Goal: Find specific page/section: Find specific page/section

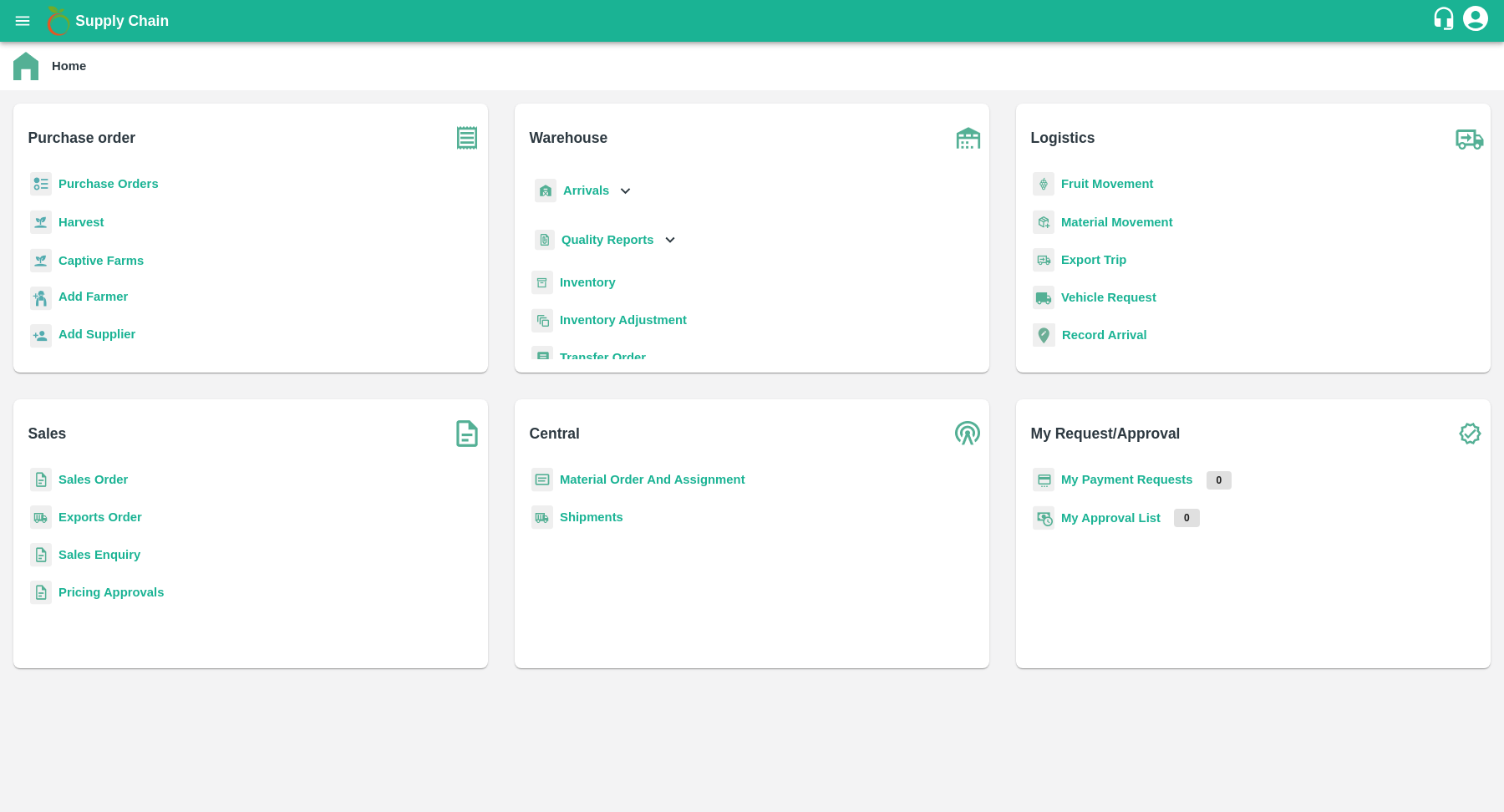
click at [18, 25] on icon "open drawer" at bounding box center [23, 20] width 14 height 9
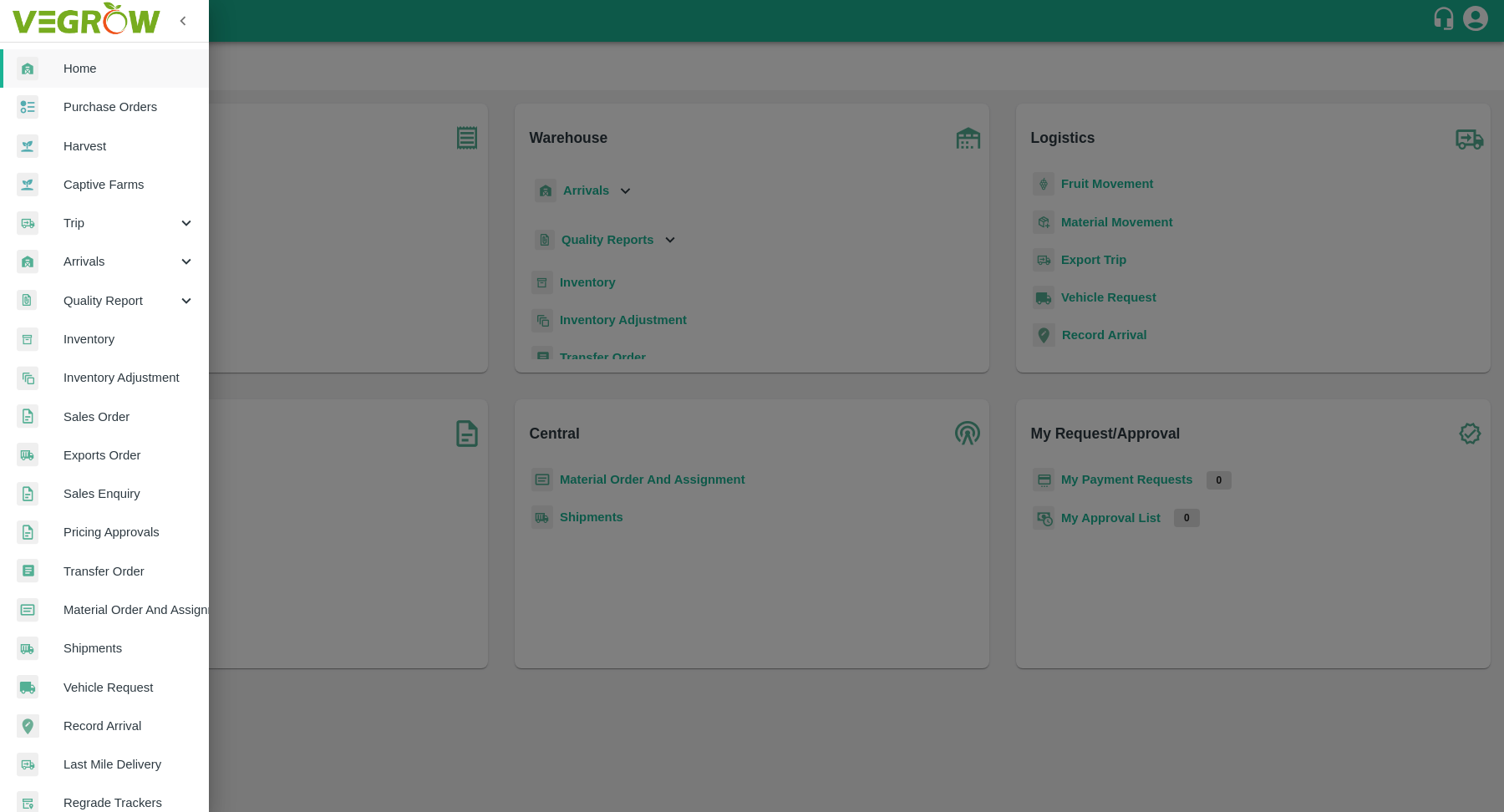
click at [132, 299] on span "Quality Report" at bounding box center [120, 300] width 114 height 19
click at [121, 414] on span "Drafts" at bounding box center [135, 417] width 118 height 19
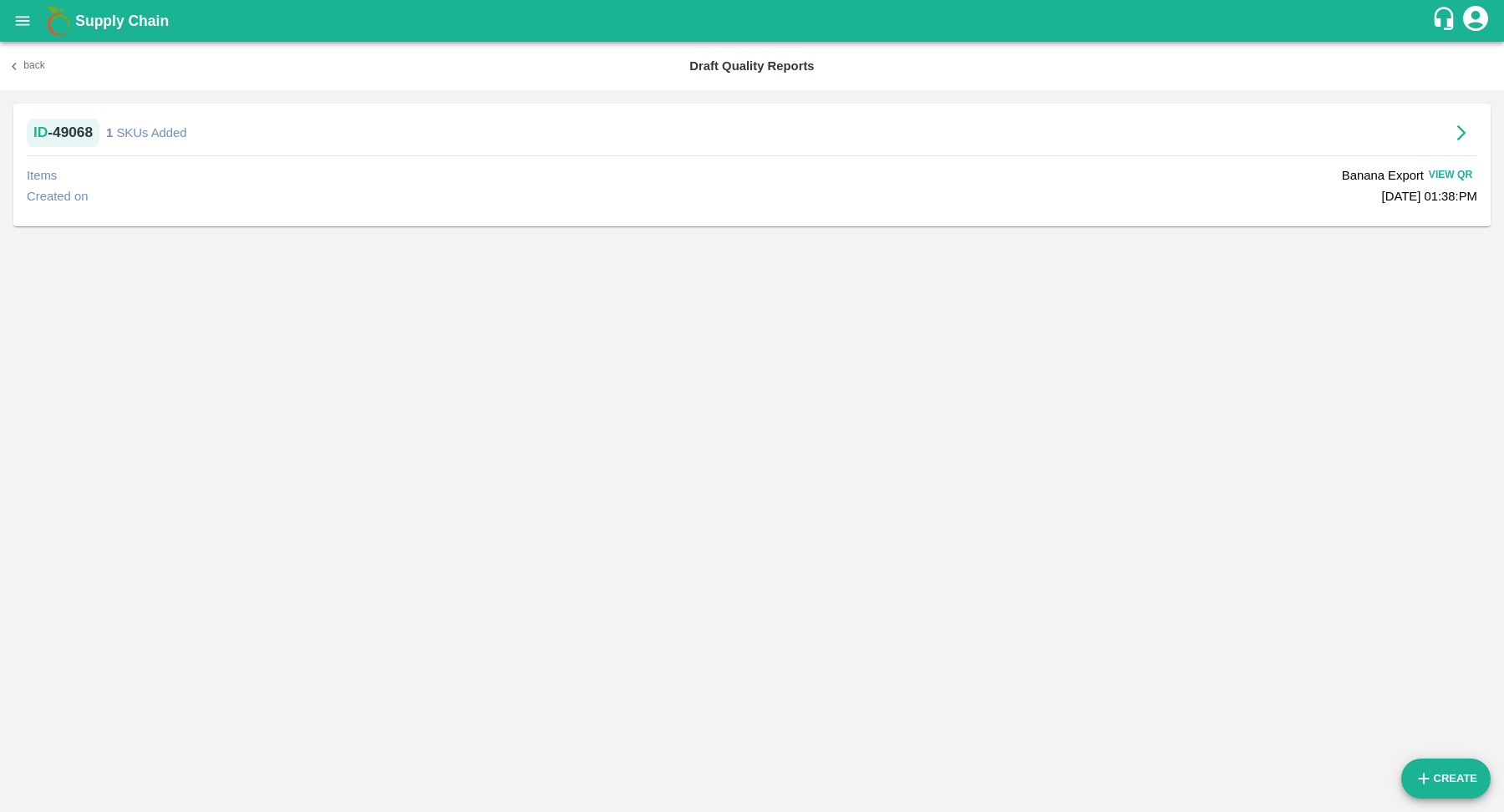
click at [21, 75] on button "Back" at bounding box center [27, 65] width 53 height 24
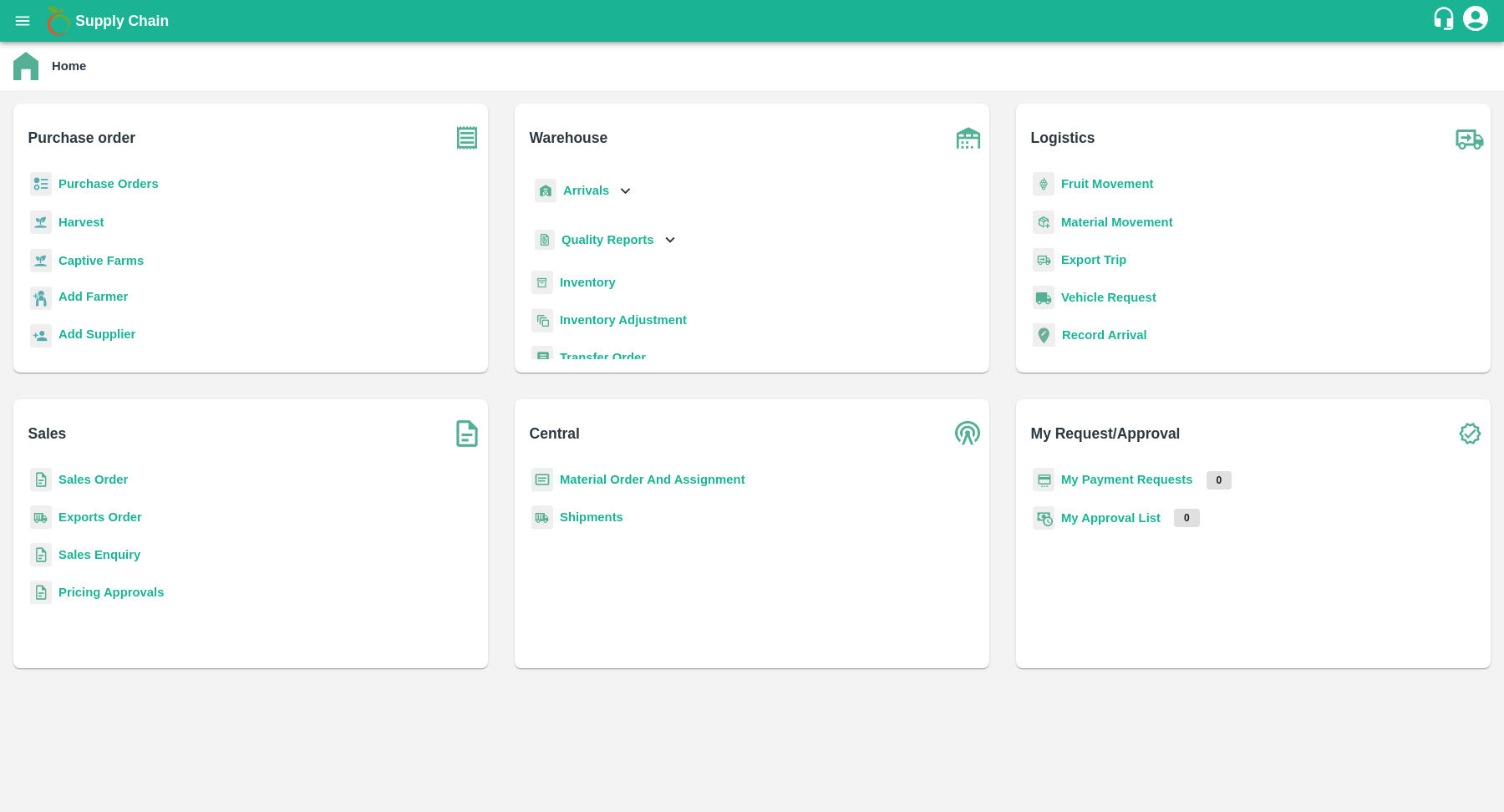
click at [28, 28] on icon "open drawer" at bounding box center [22, 20] width 19 height 19
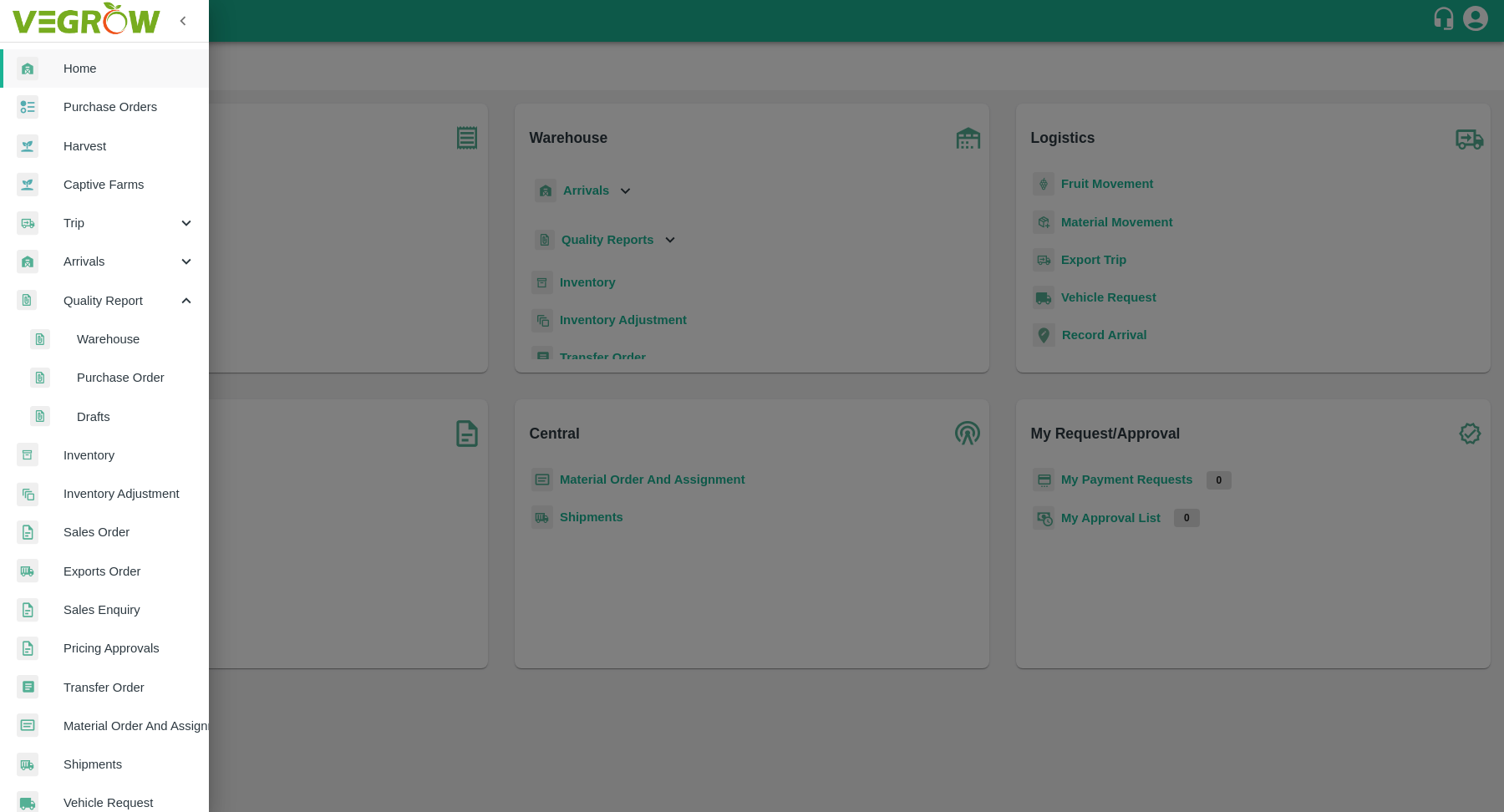
click at [110, 418] on span "Drafts" at bounding box center [135, 417] width 118 height 19
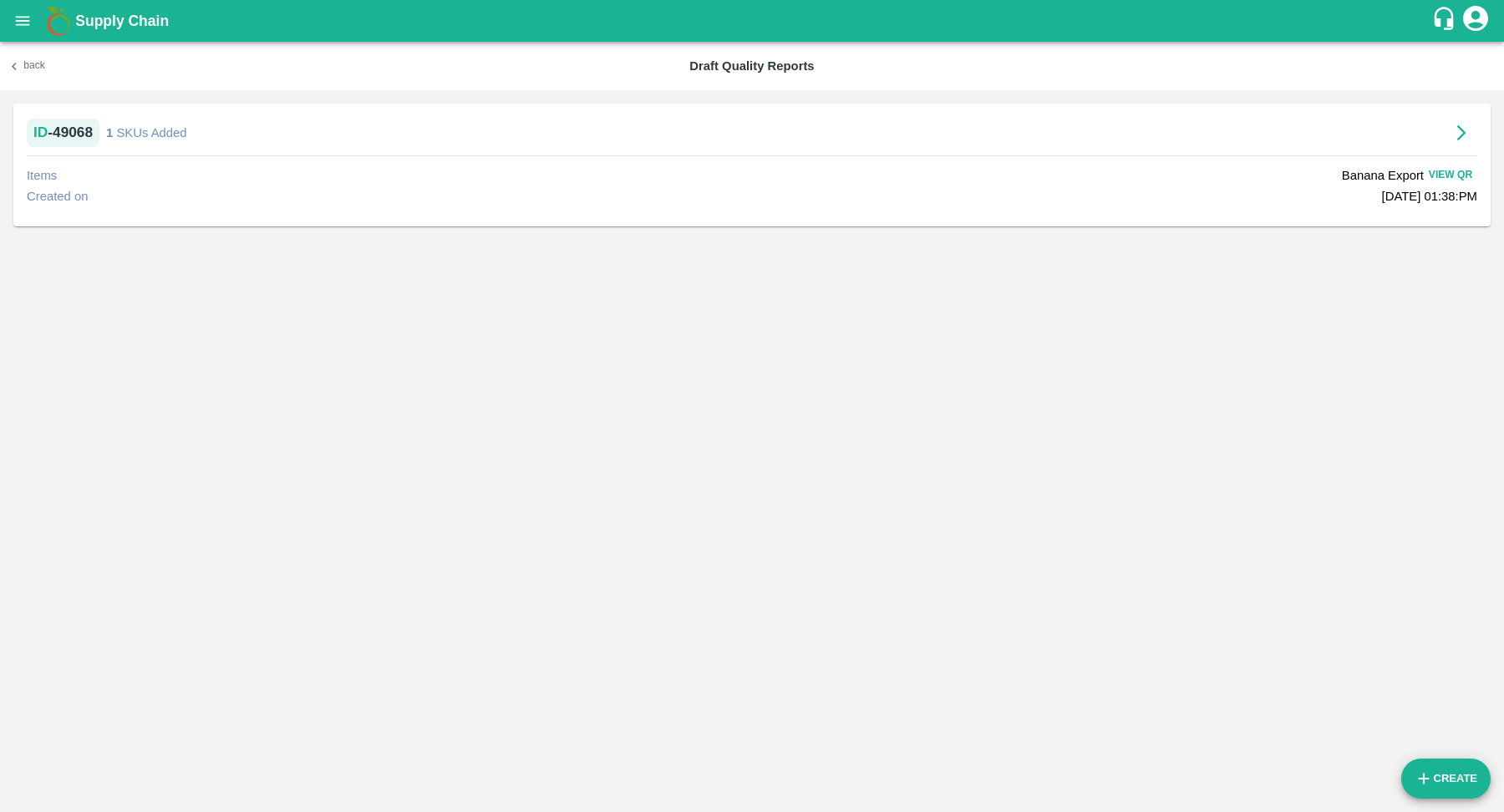
click at [1463, 132] on icon "button" at bounding box center [1461, 133] width 9 height 16
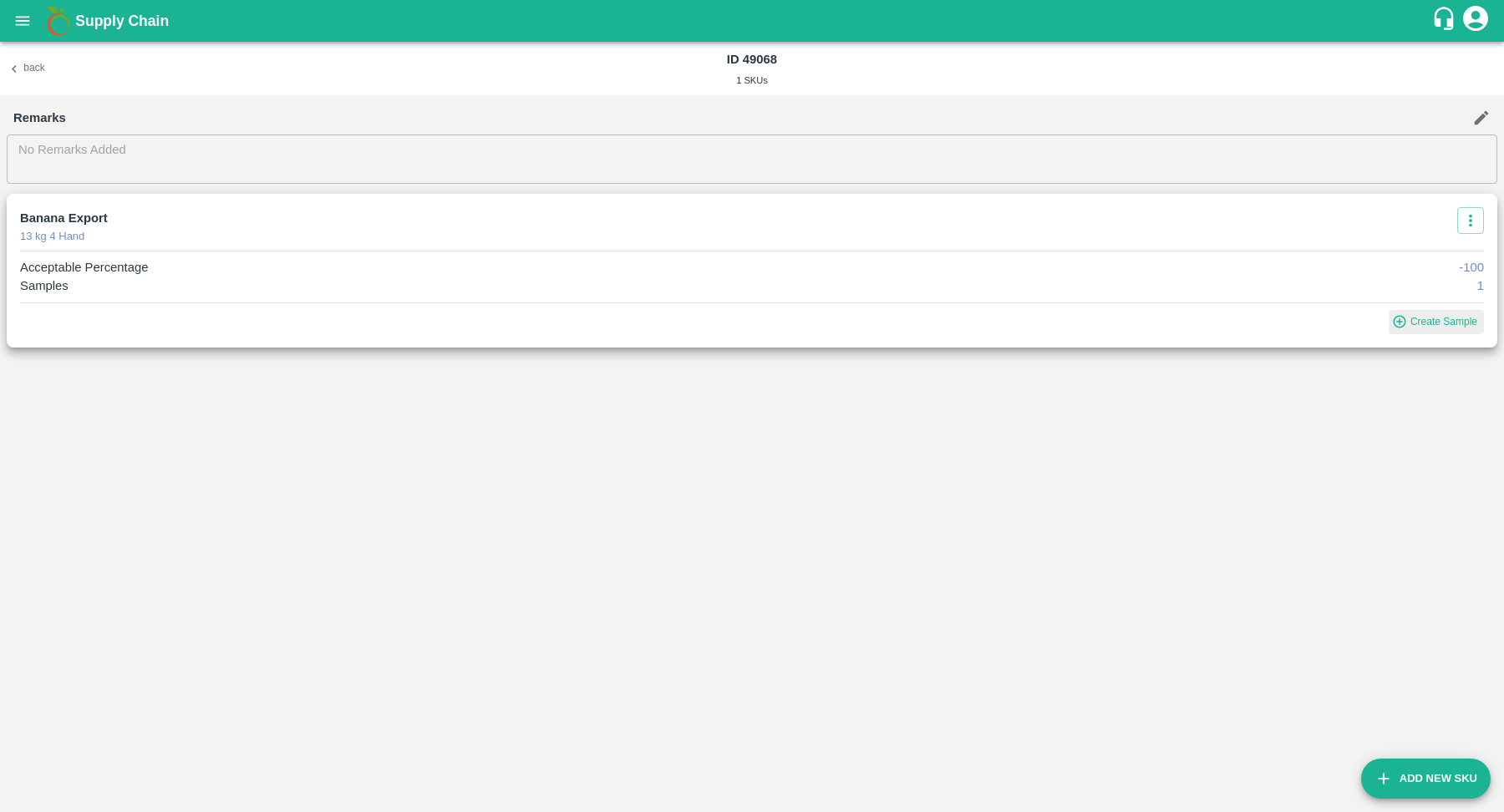
click at [36, 20] on button "open drawer" at bounding box center [22, 20] width 38 height 38
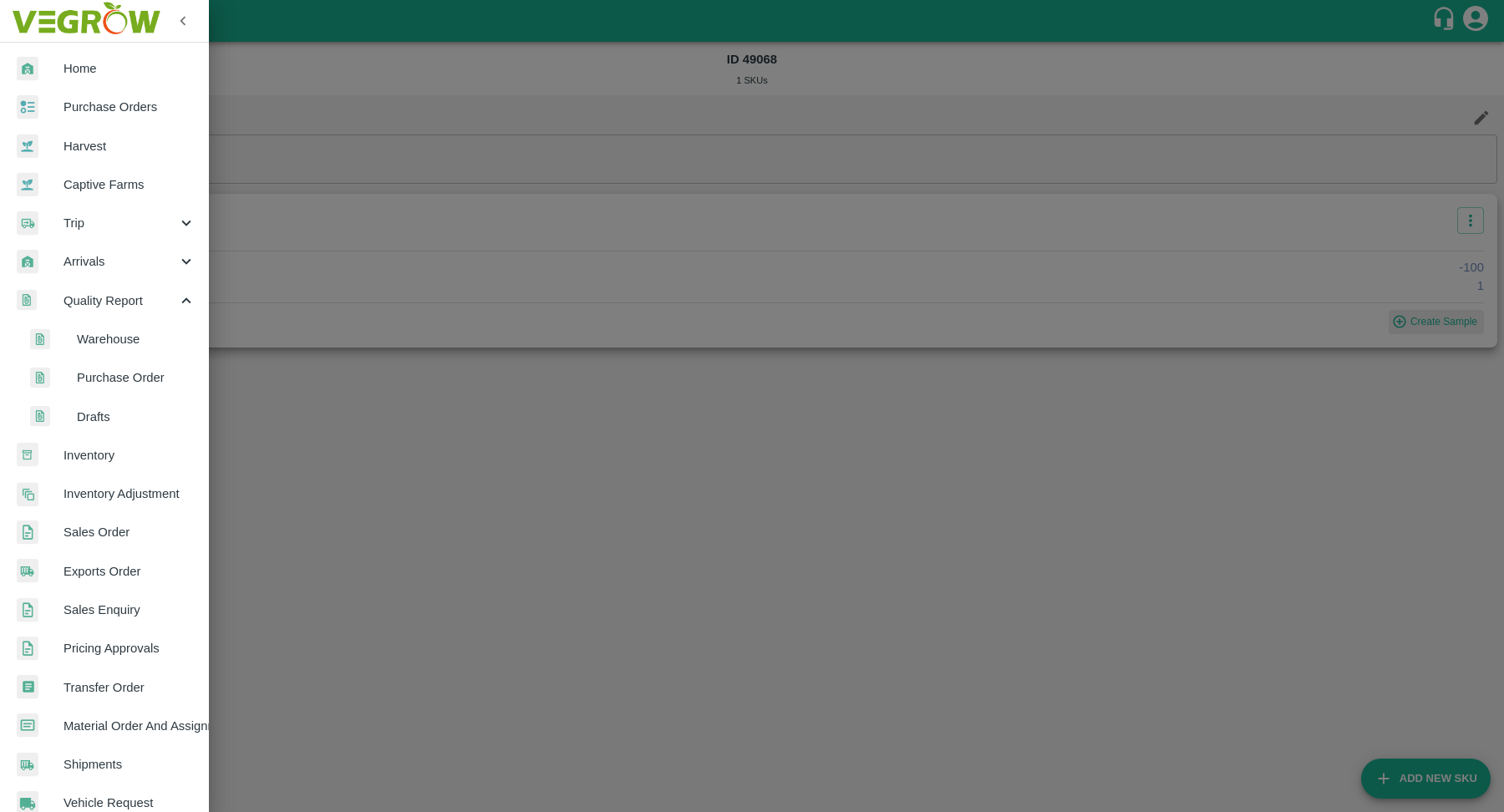
click at [118, 410] on span "Drafts" at bounding box center [135, 417] width 118 height 19
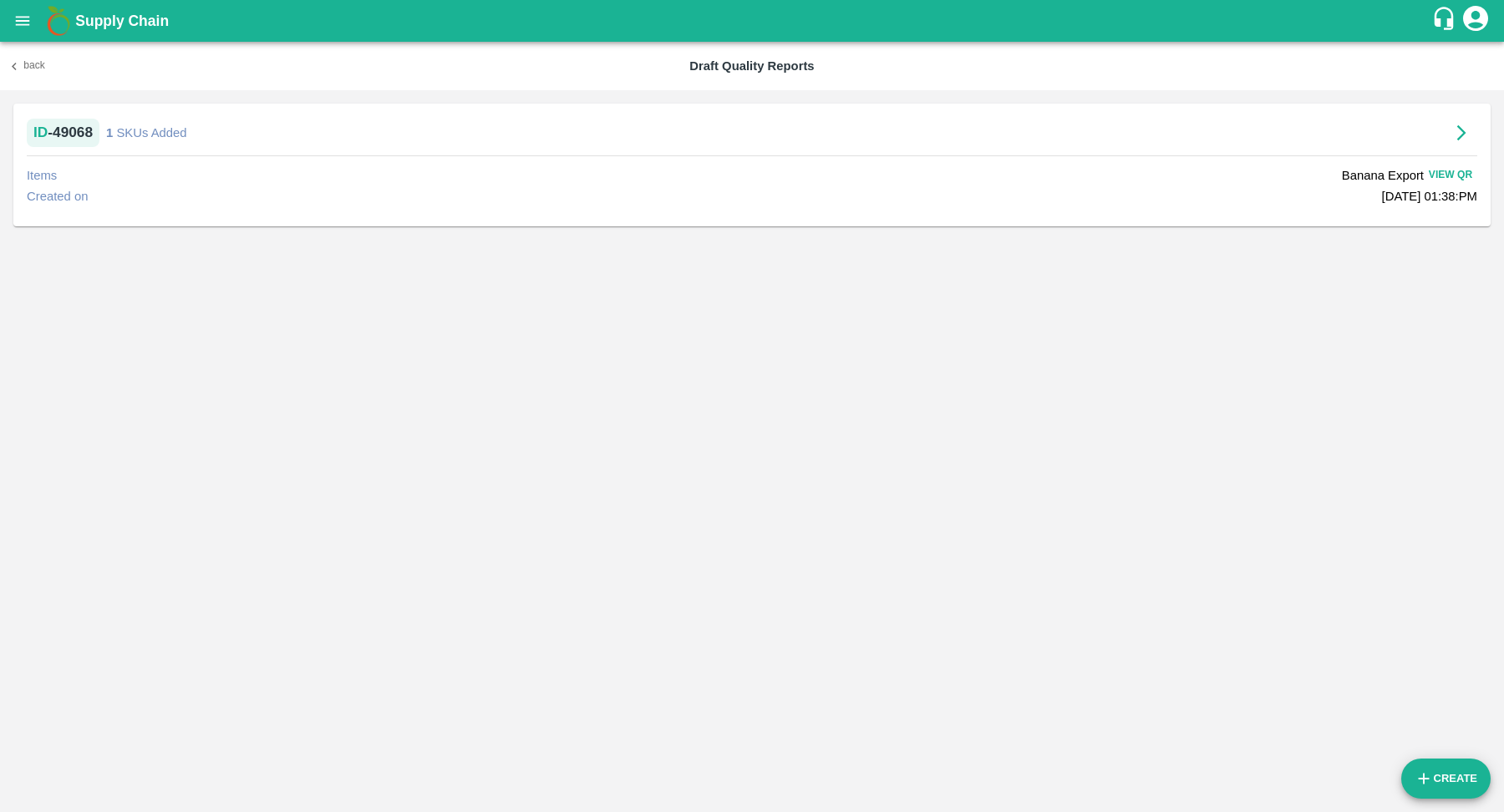
click at [43, 75] on button "Back" at bounding box center [27, 65] width 53 height 24
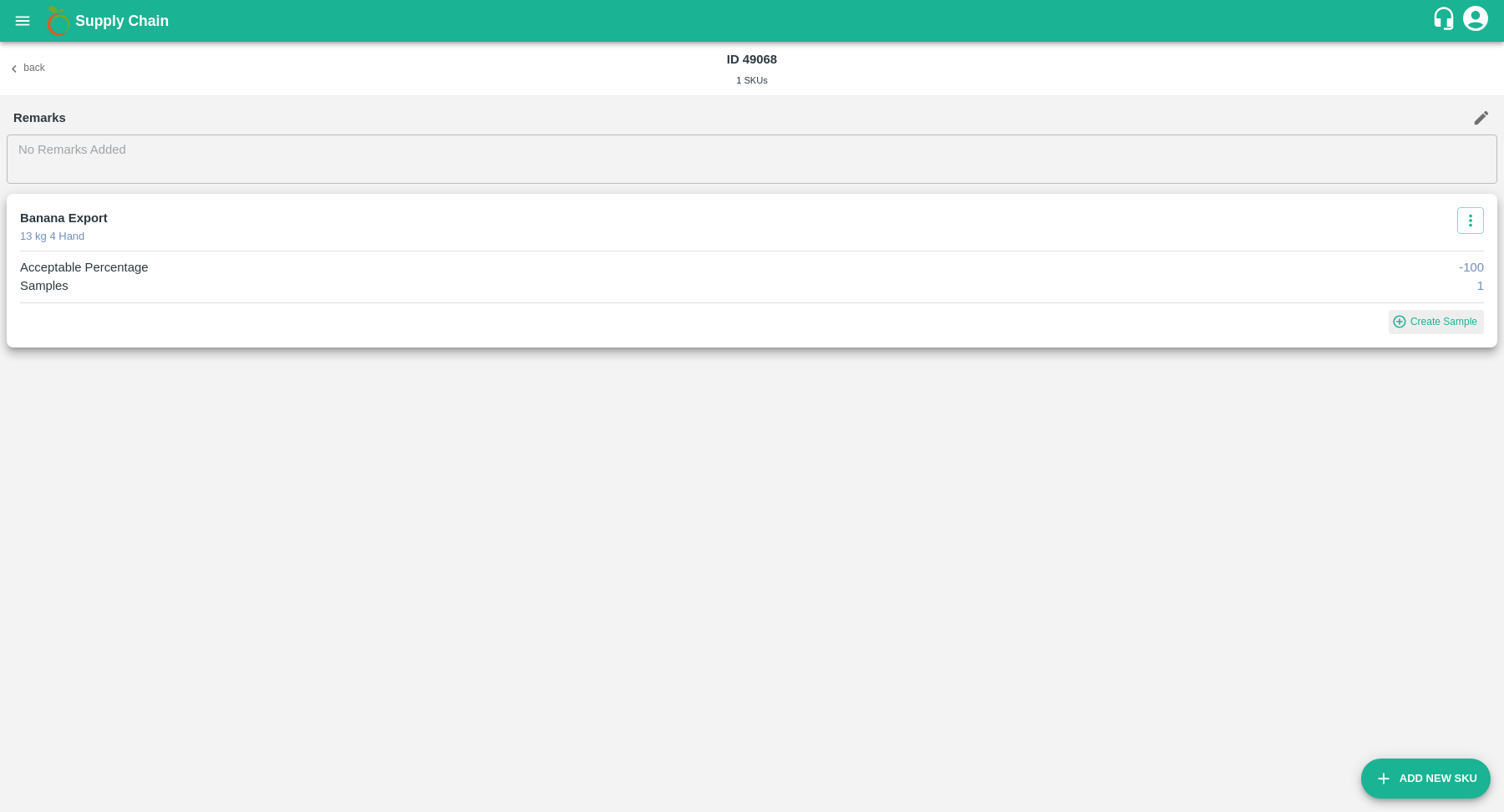
click at [27, 54] on div "Back ID 49068 1 SKUs" at bounding box center [752, 68] width 1504 height 53
click at [27, 67] on button "Back" at bounding box center [27, 68] width 53 height 24
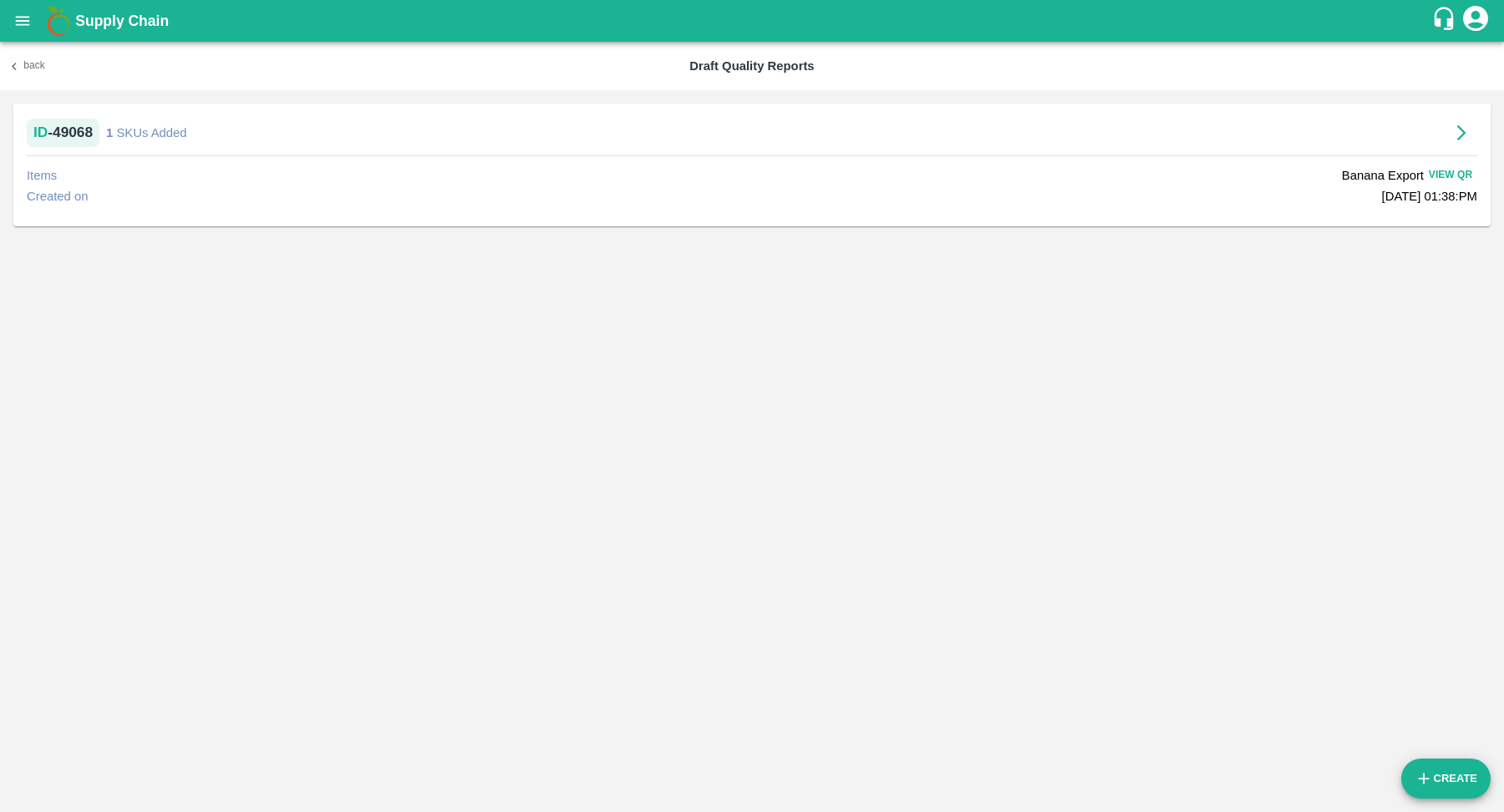
click at [26, 12] on icon "open drawer" at bounding box center [22, 20] width 19 height 19
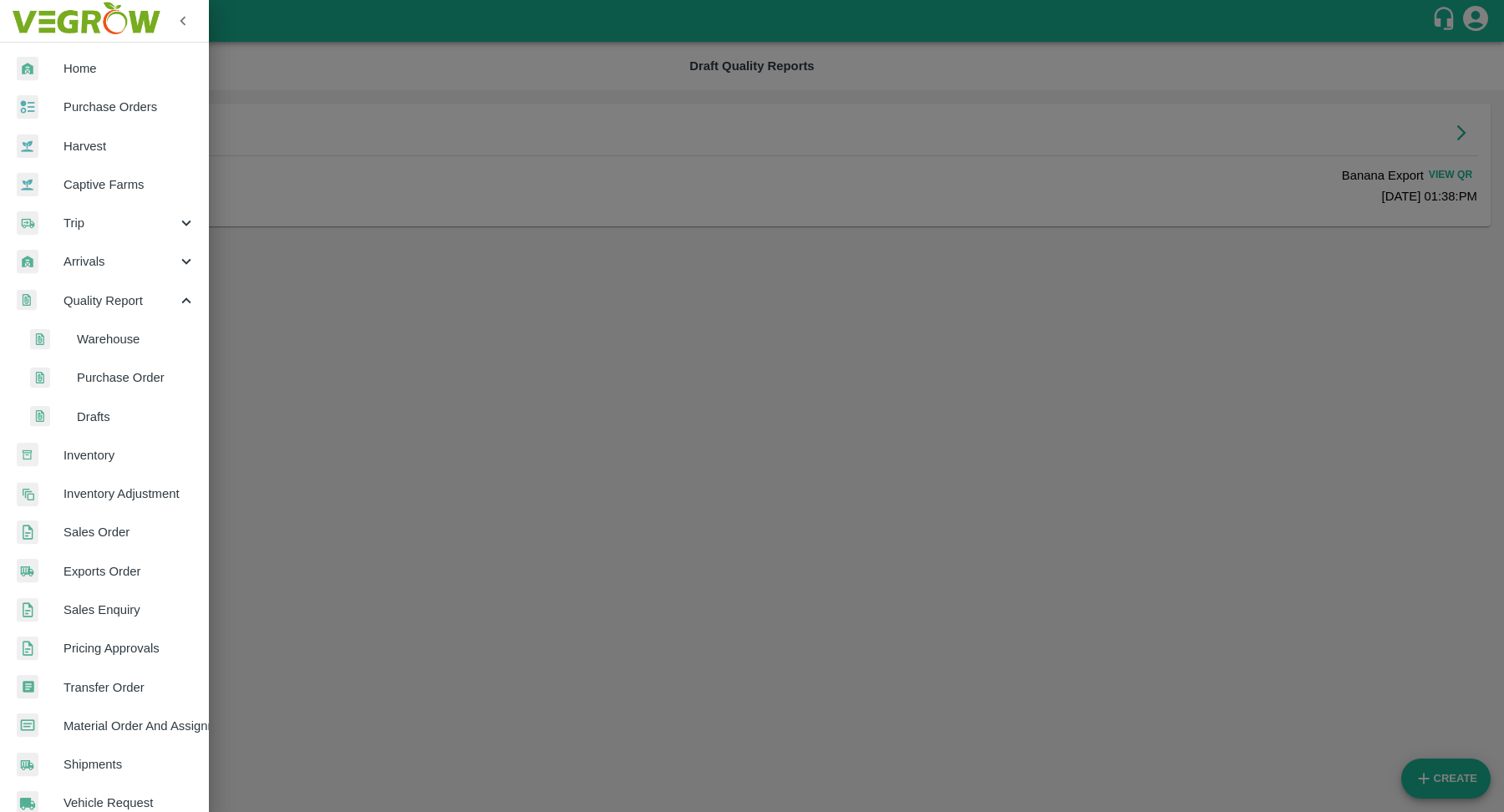
click at [128, 309] on span "Quality Report" at bounding box center [120, 300] width 114 height 19
click at [740, 310] on div at bounding box center [752, 406] width 1504 height 812
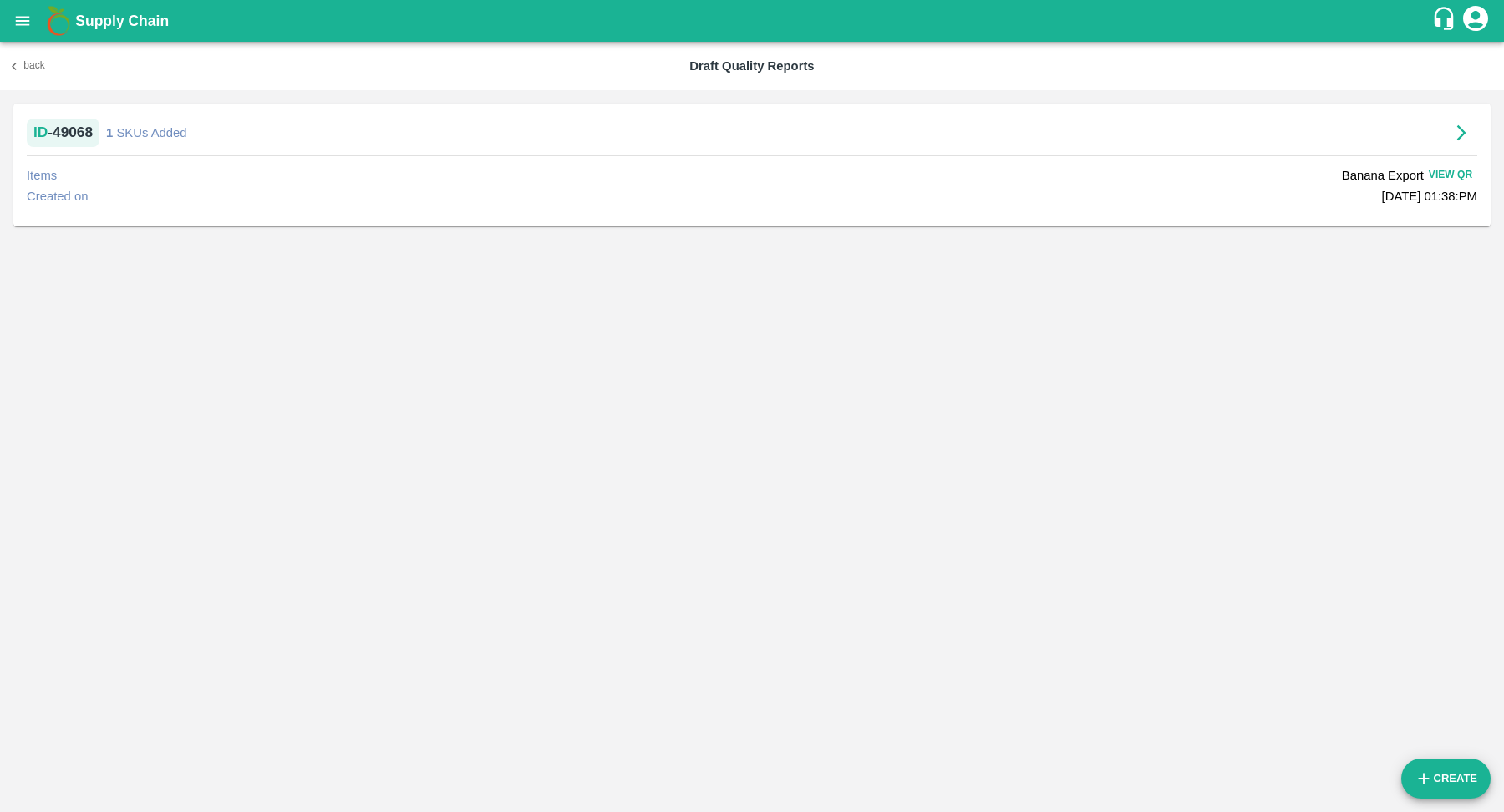
click at [20, 68] on icon "button" at bounding box center [14, 66] width 15 height 15
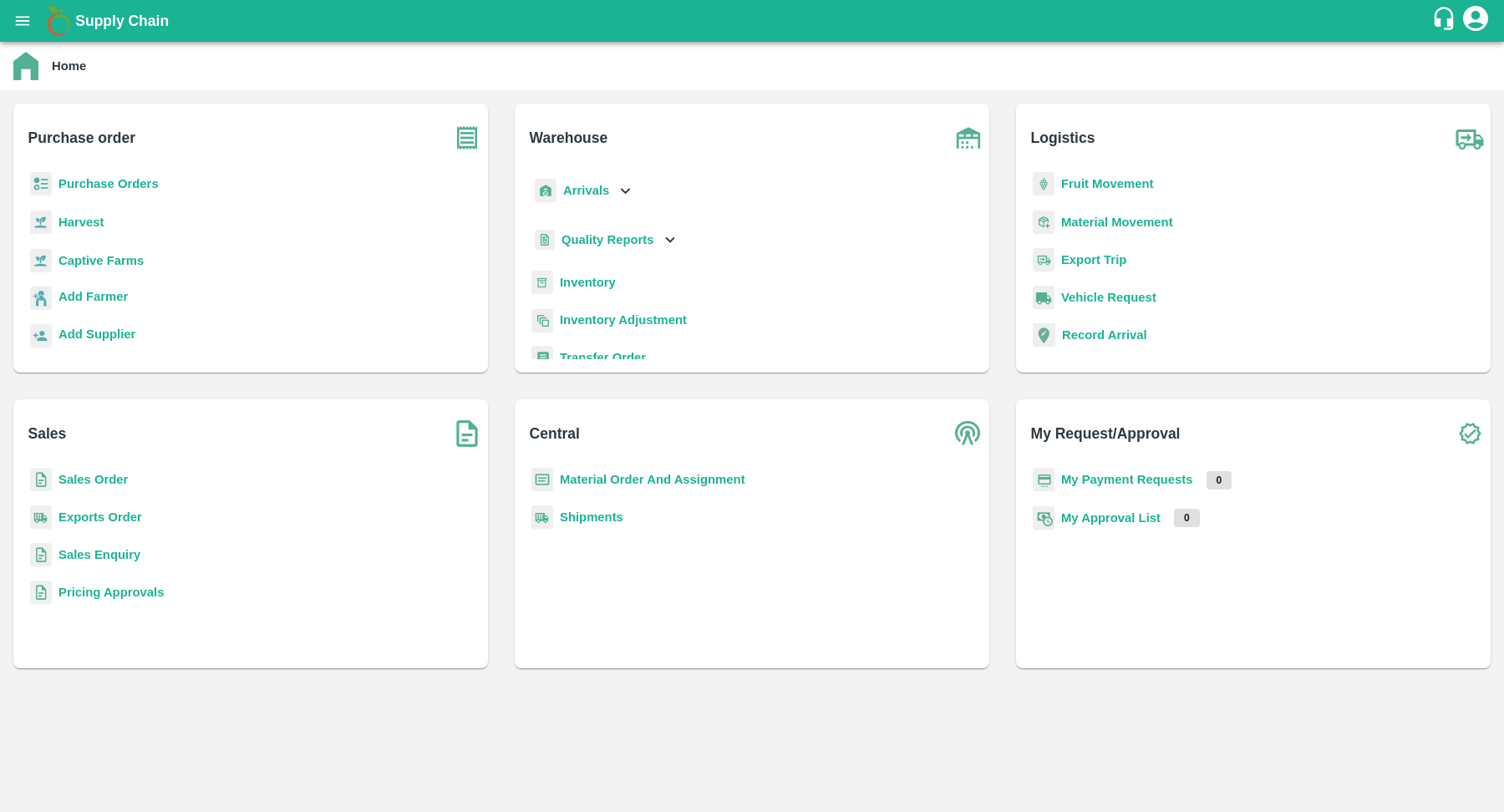
click at [30, 31] on button "open drawer" at bounding box center [22, 20] width 38 height 38
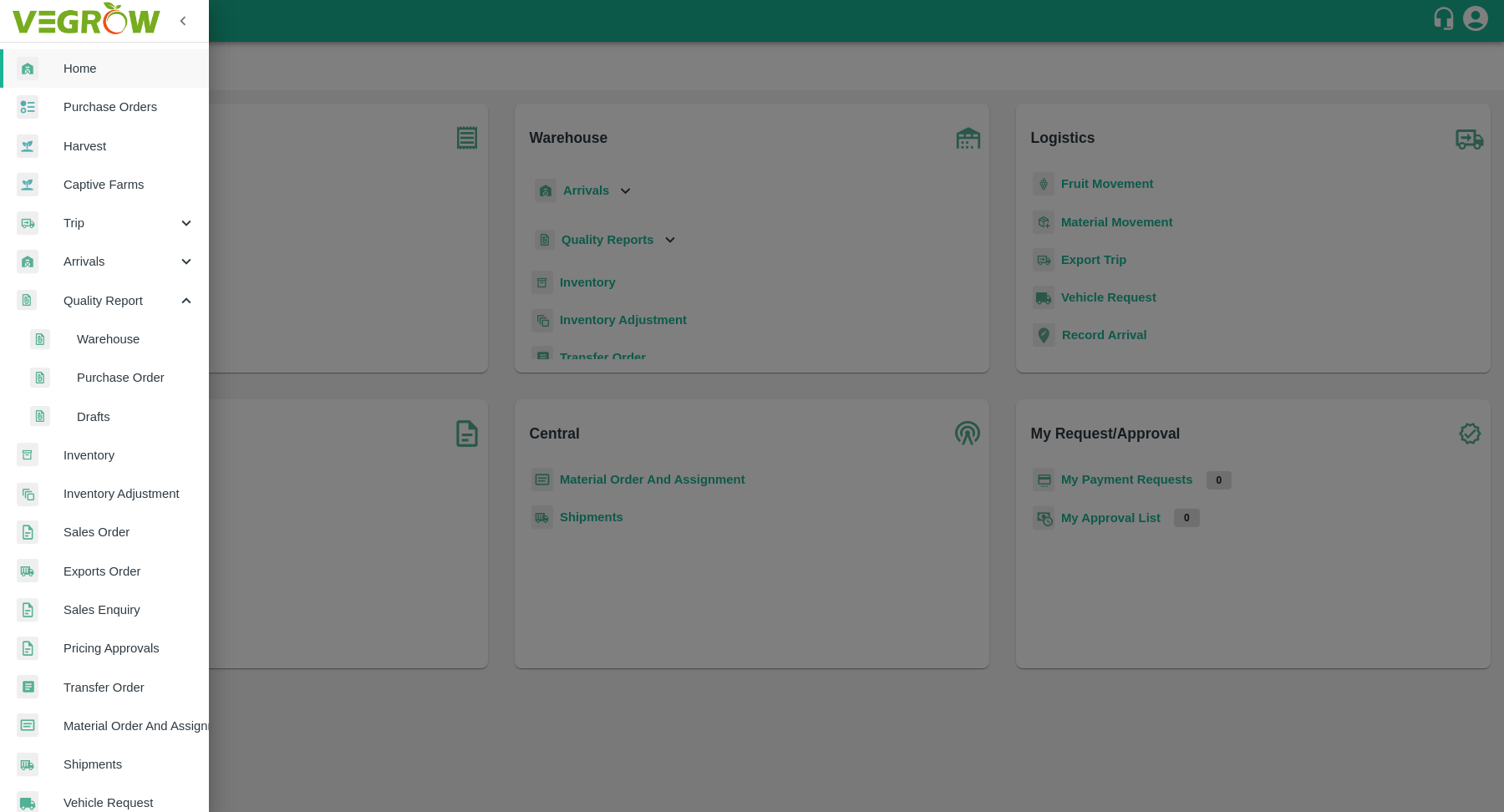
click at [132, 418] on span "Drafts" at bounding box center [135, 417] width 118 height 19
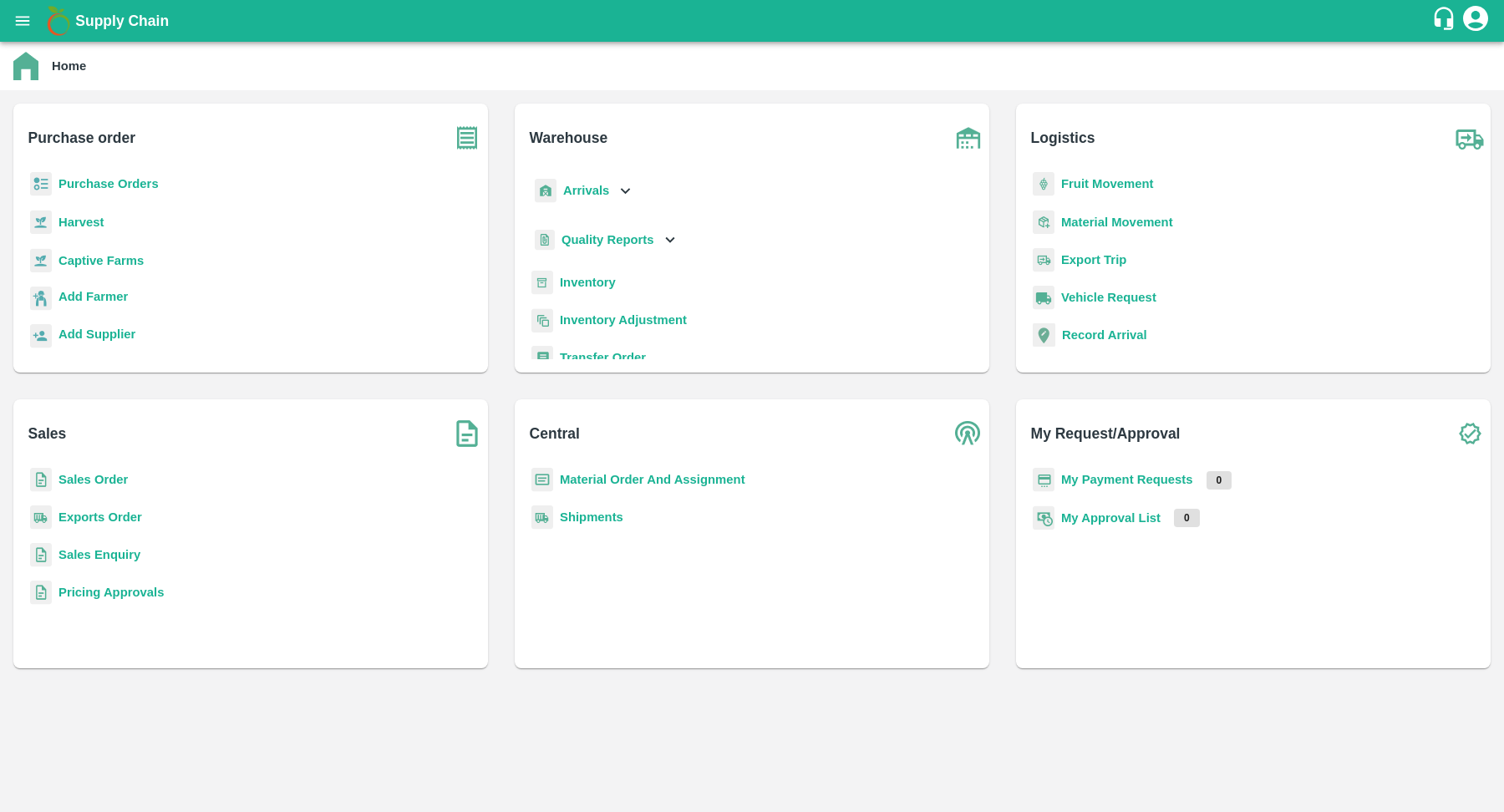
click at [10, 15] on button "open drawer" at bounding box center [22, 20] width 38 height 38
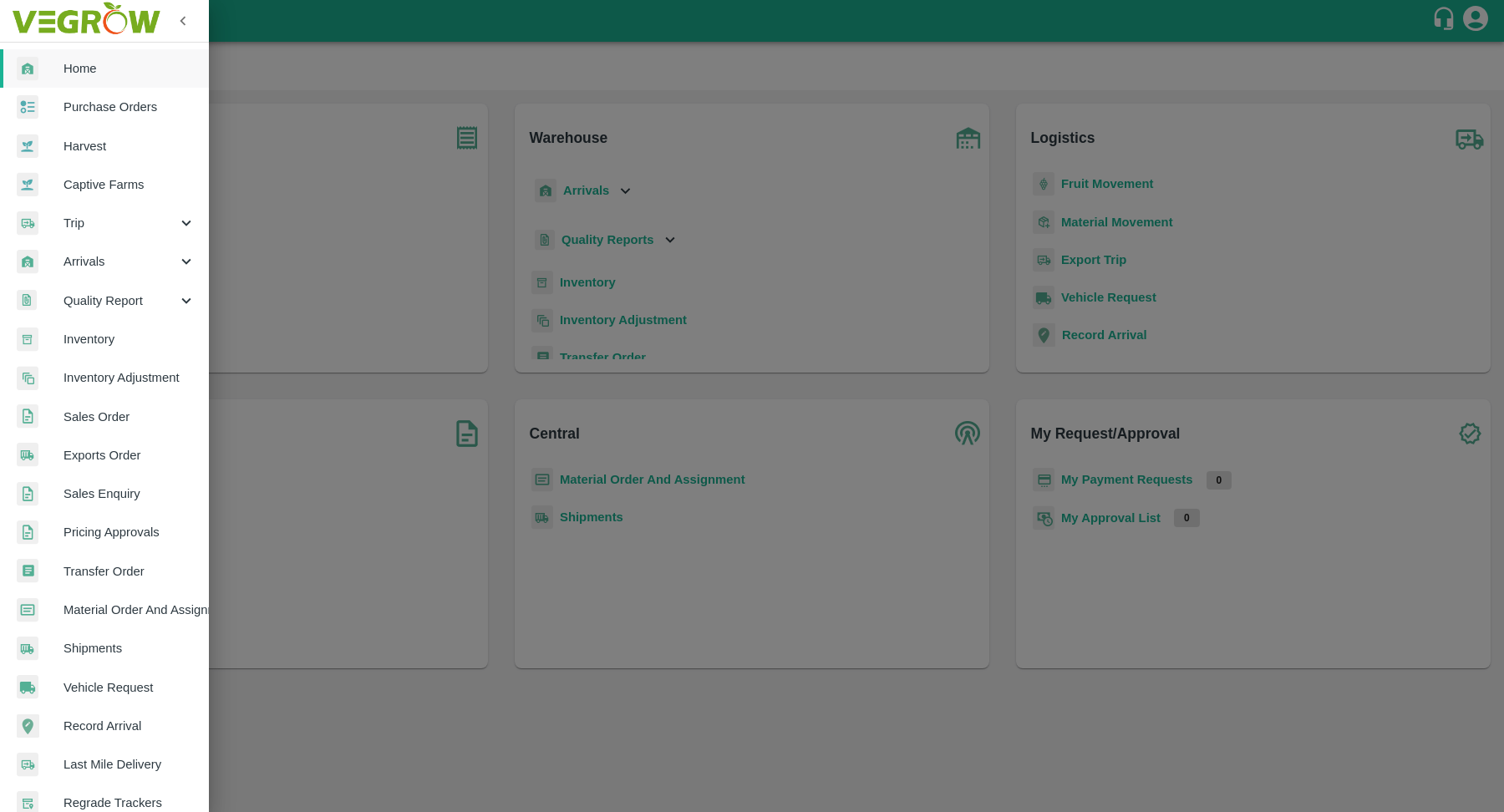
click at [113, 302] on span "Quality Report" at bounding box center [120, 300] width 114 height 19
click at [108, 377] on span "Purchase Order" at bounding box center [135, 378] width 118 height 19
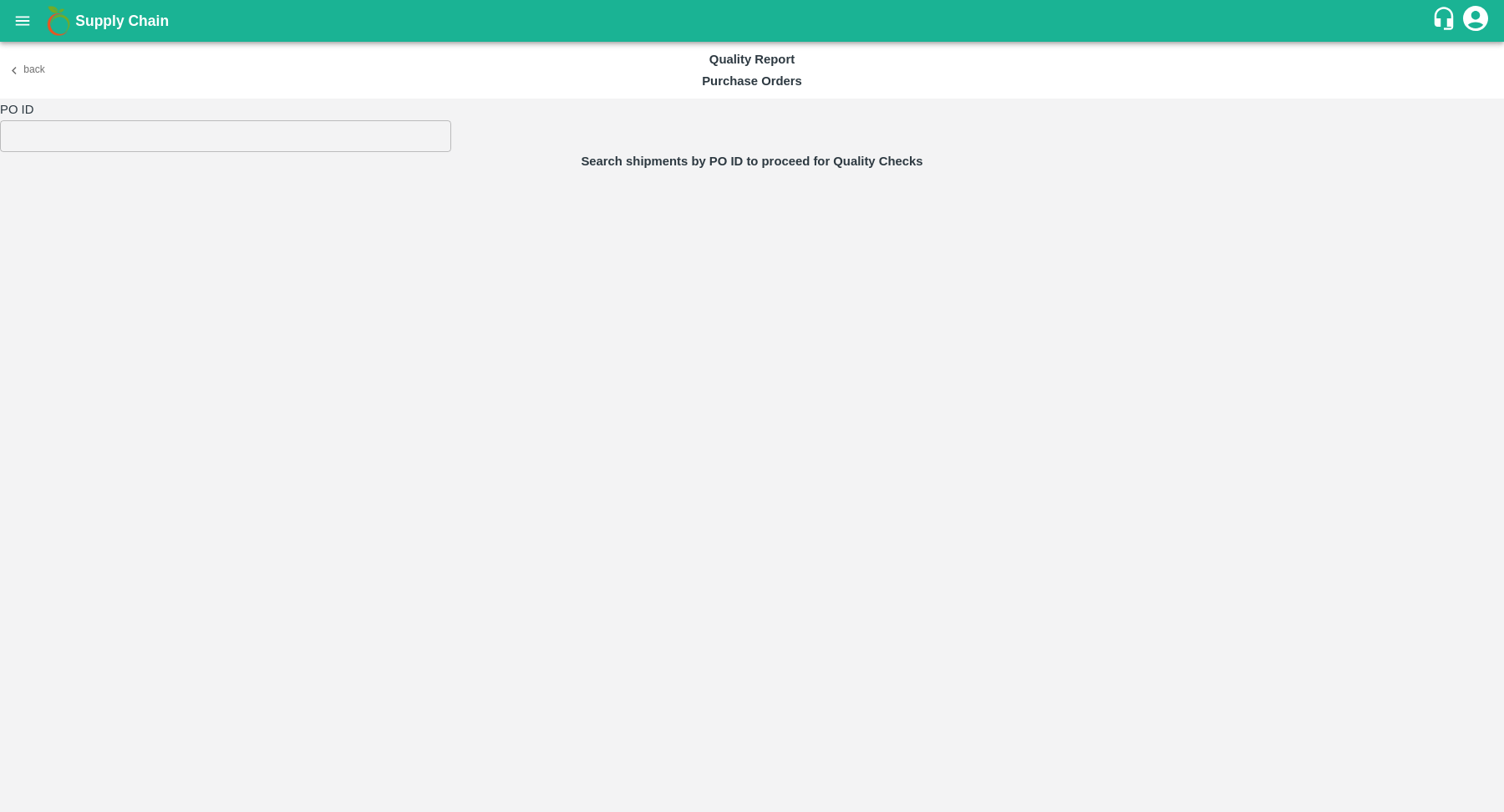
click at [25, 71] on button "Back" at bounding box center [27, 69] width 53 height 24
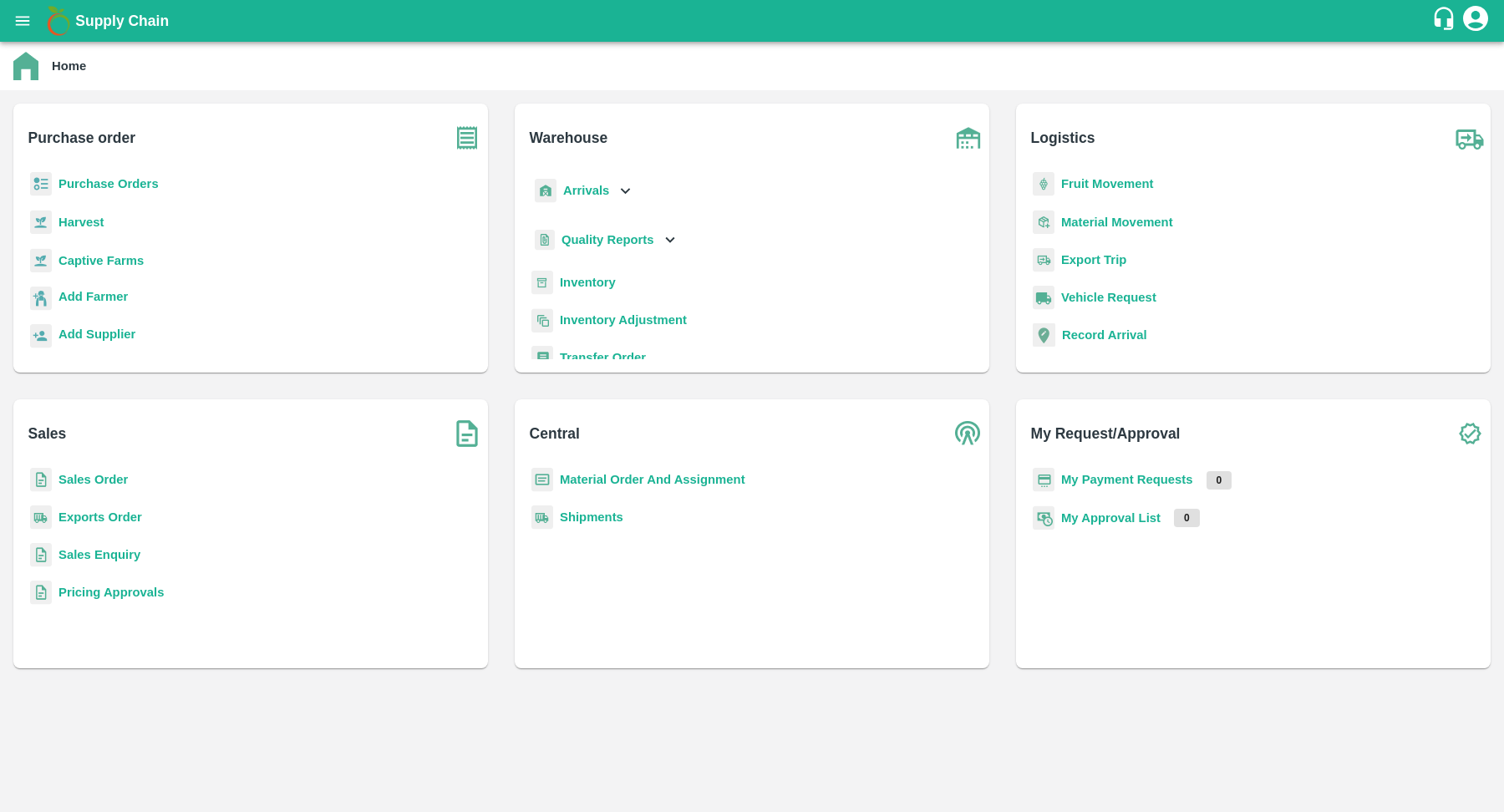
click at [35, 18] on button "open drawer" at bounding box center [22, 20] width 38 height 38
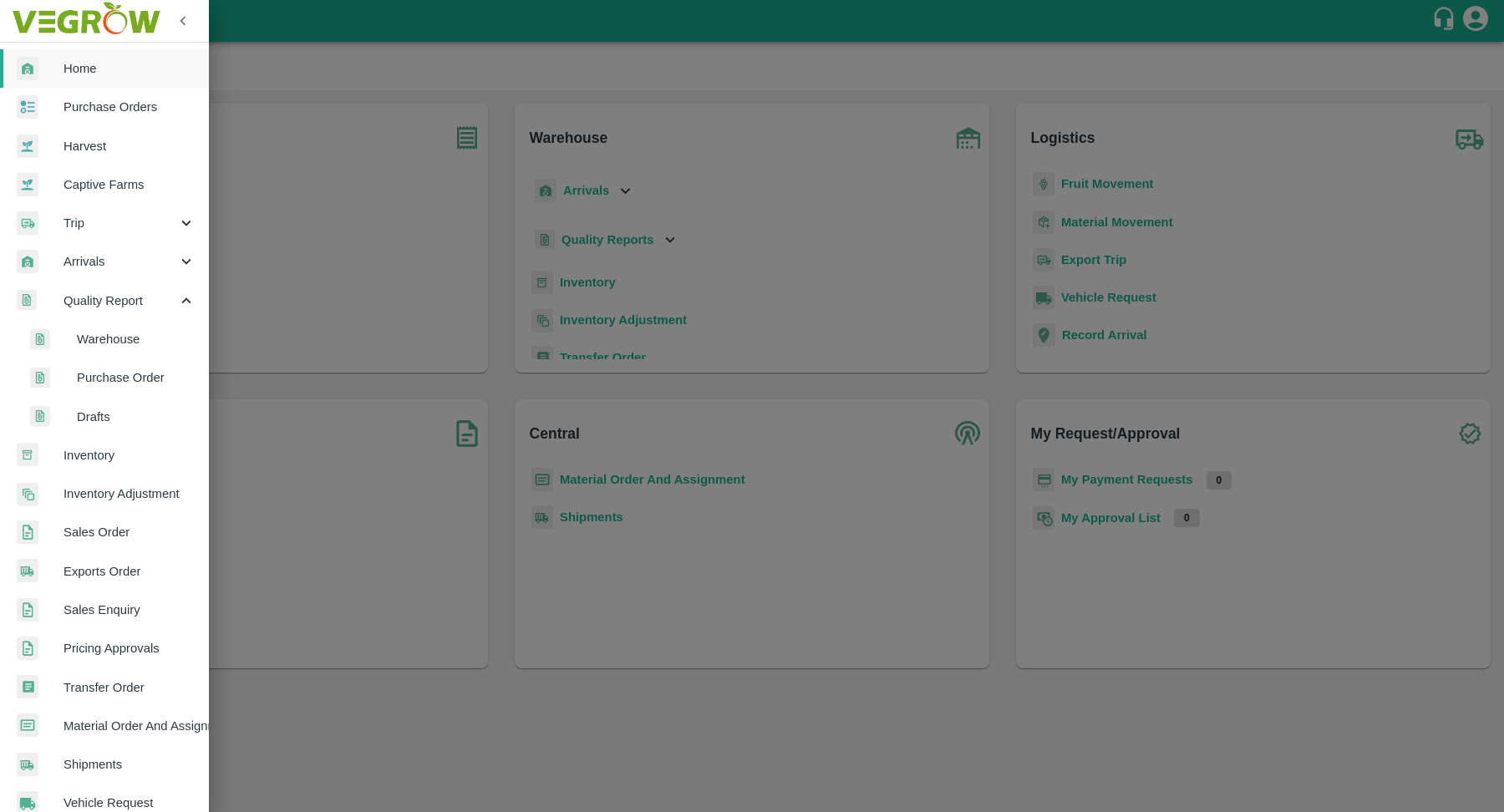
click at [106, 424] on span "Drafts" at bounding box center [135, 417] width 118 height 19
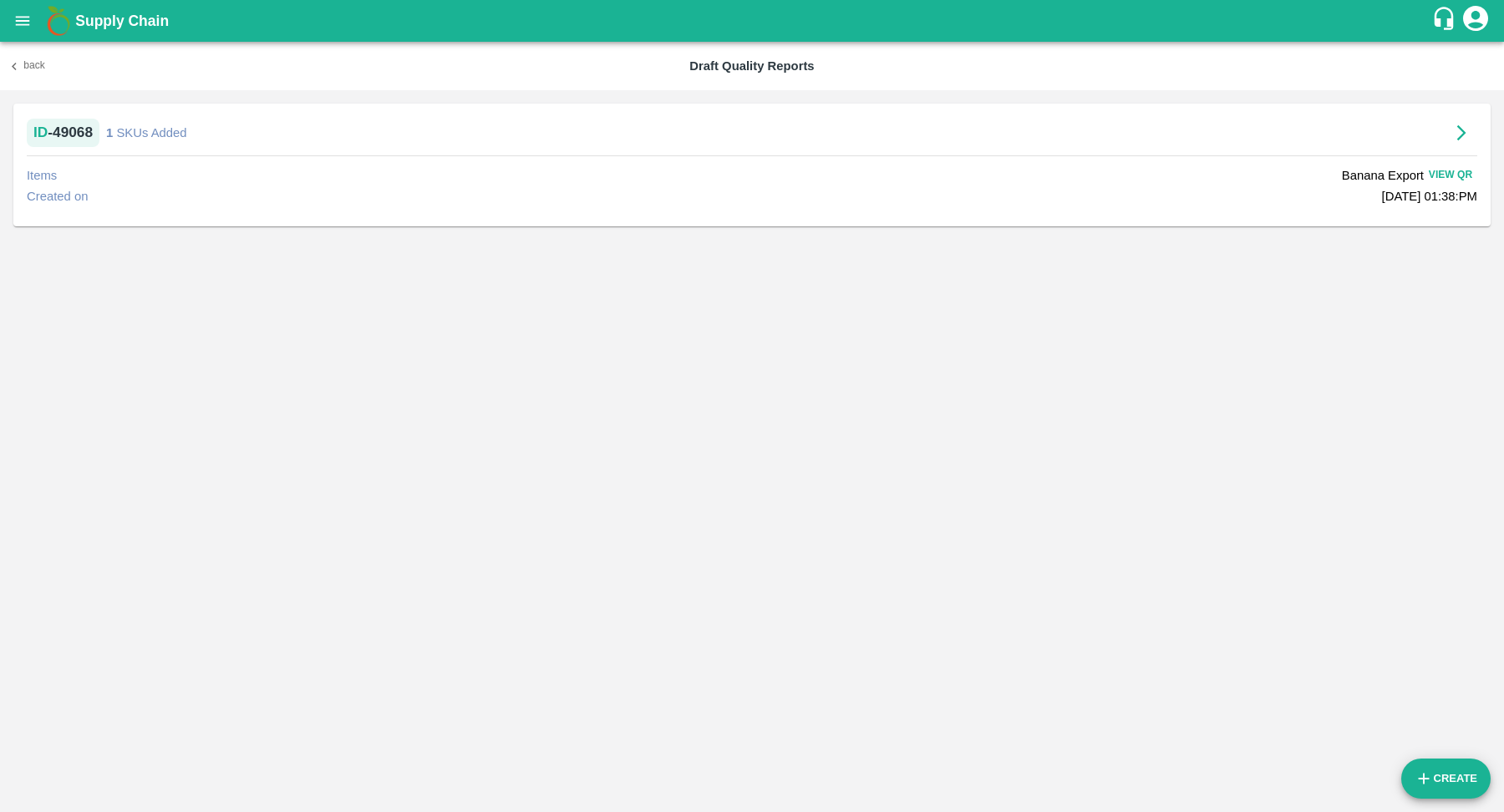
click at [35, 67] on button "Back" at bounding box center [27, 65] width 53 height 24
